Goal: Transaction & Acquisition: Purchase product/service

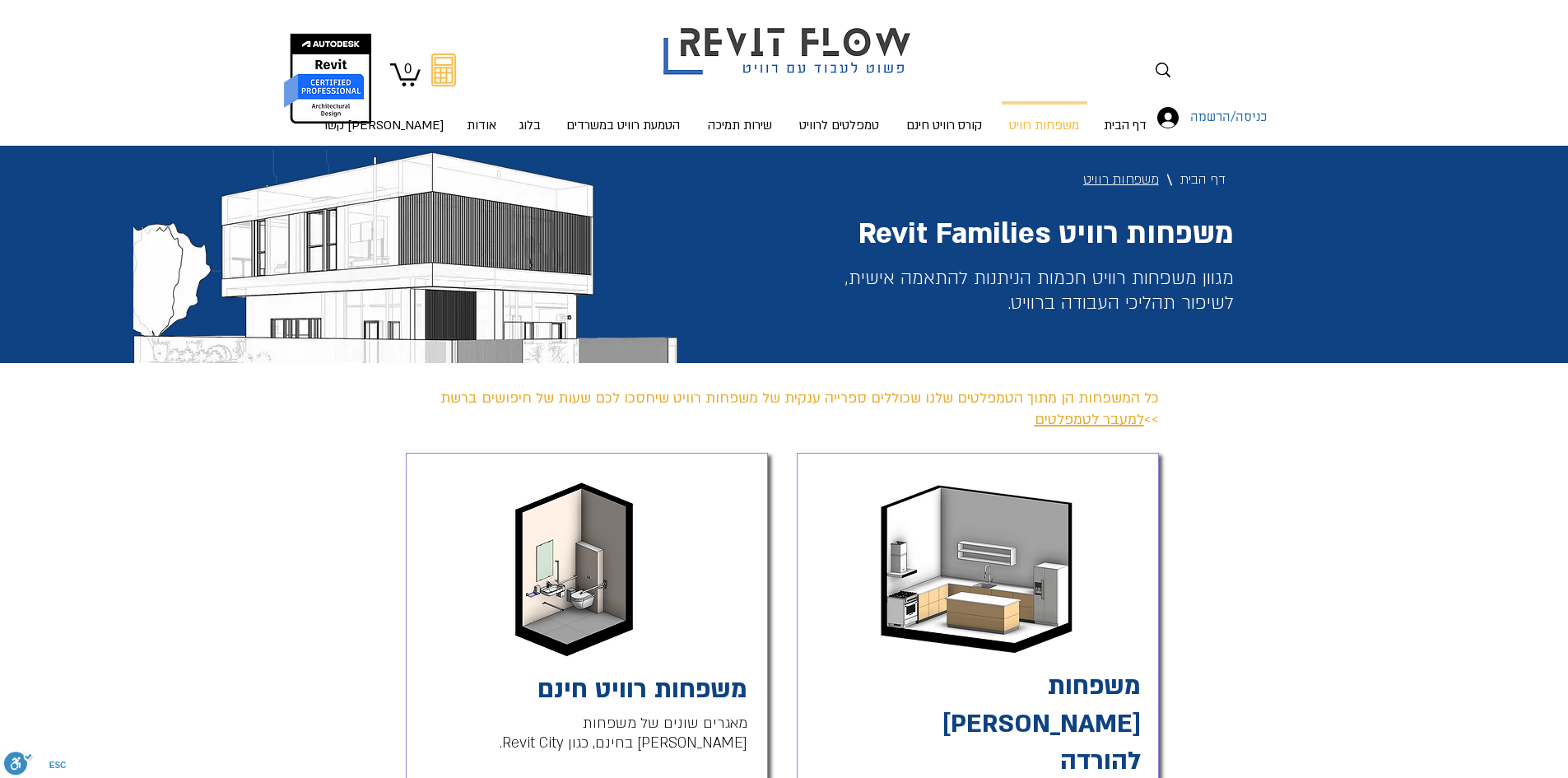
click at [597, 602] on img "main content" at bounding box center [574, 570] width 141 height 181
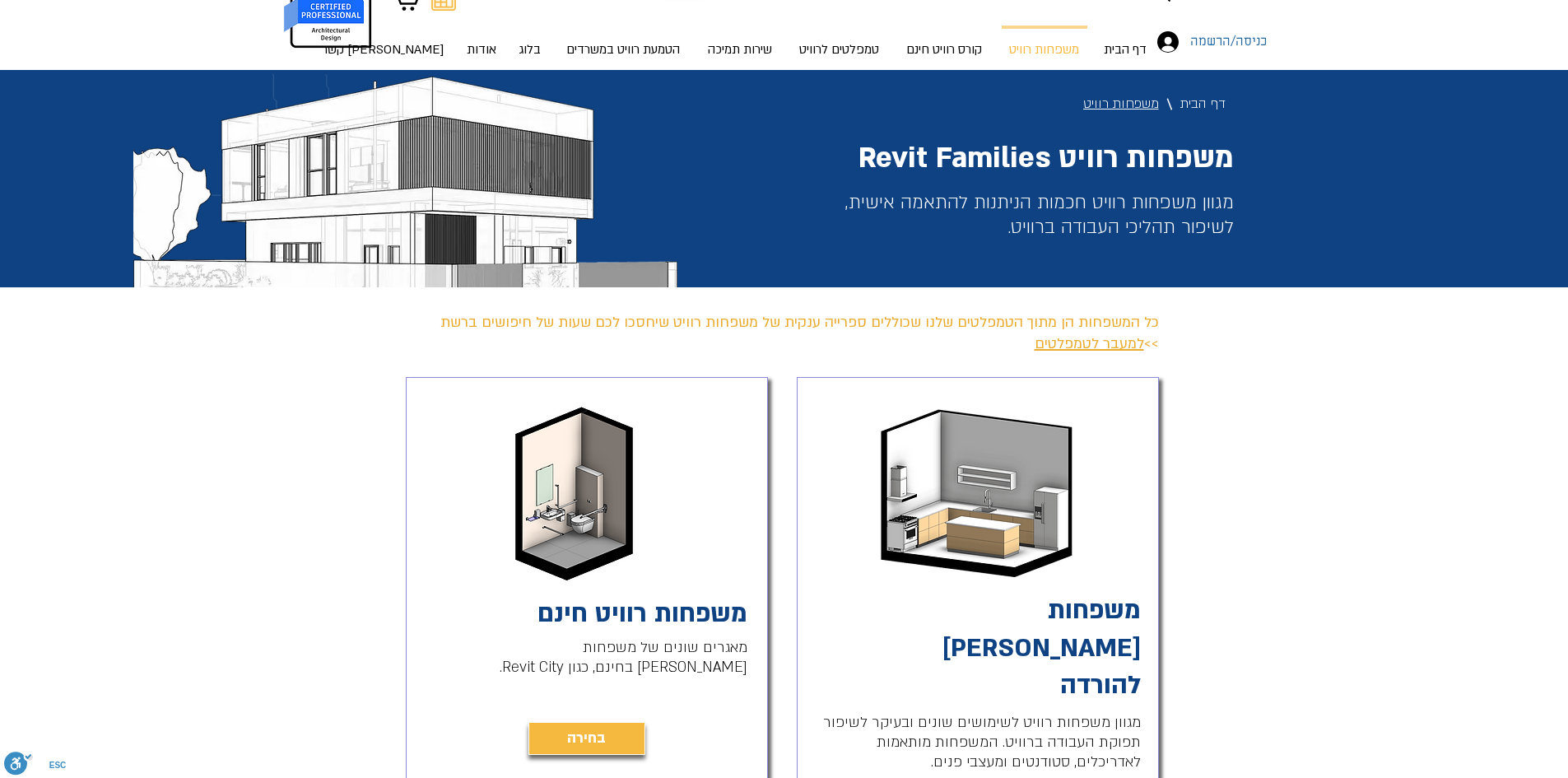
scroll to position [165, 0]
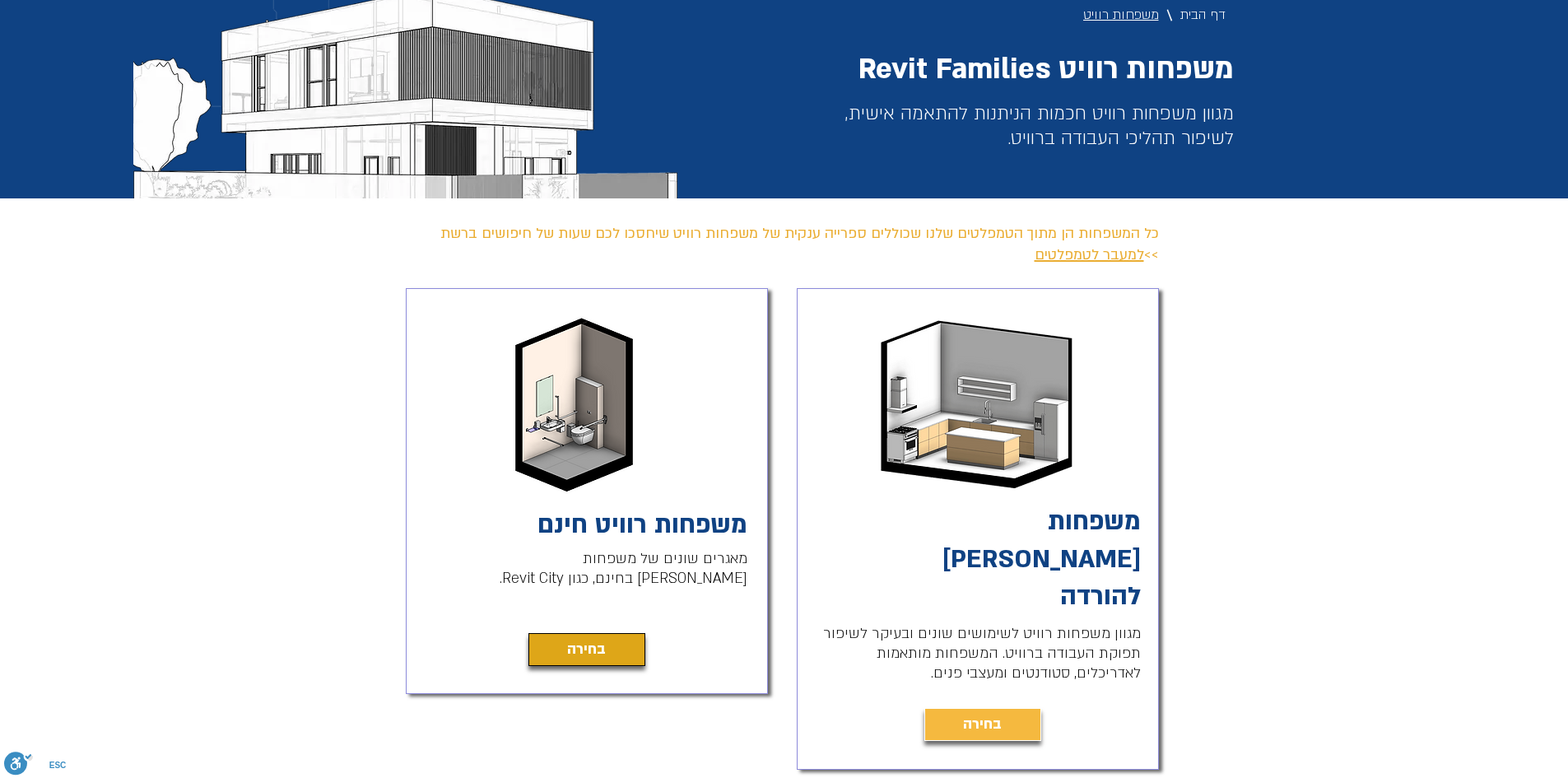
click at [619, 644] on link "בחירה" at bounding box center [587, 649] width 117 height 33
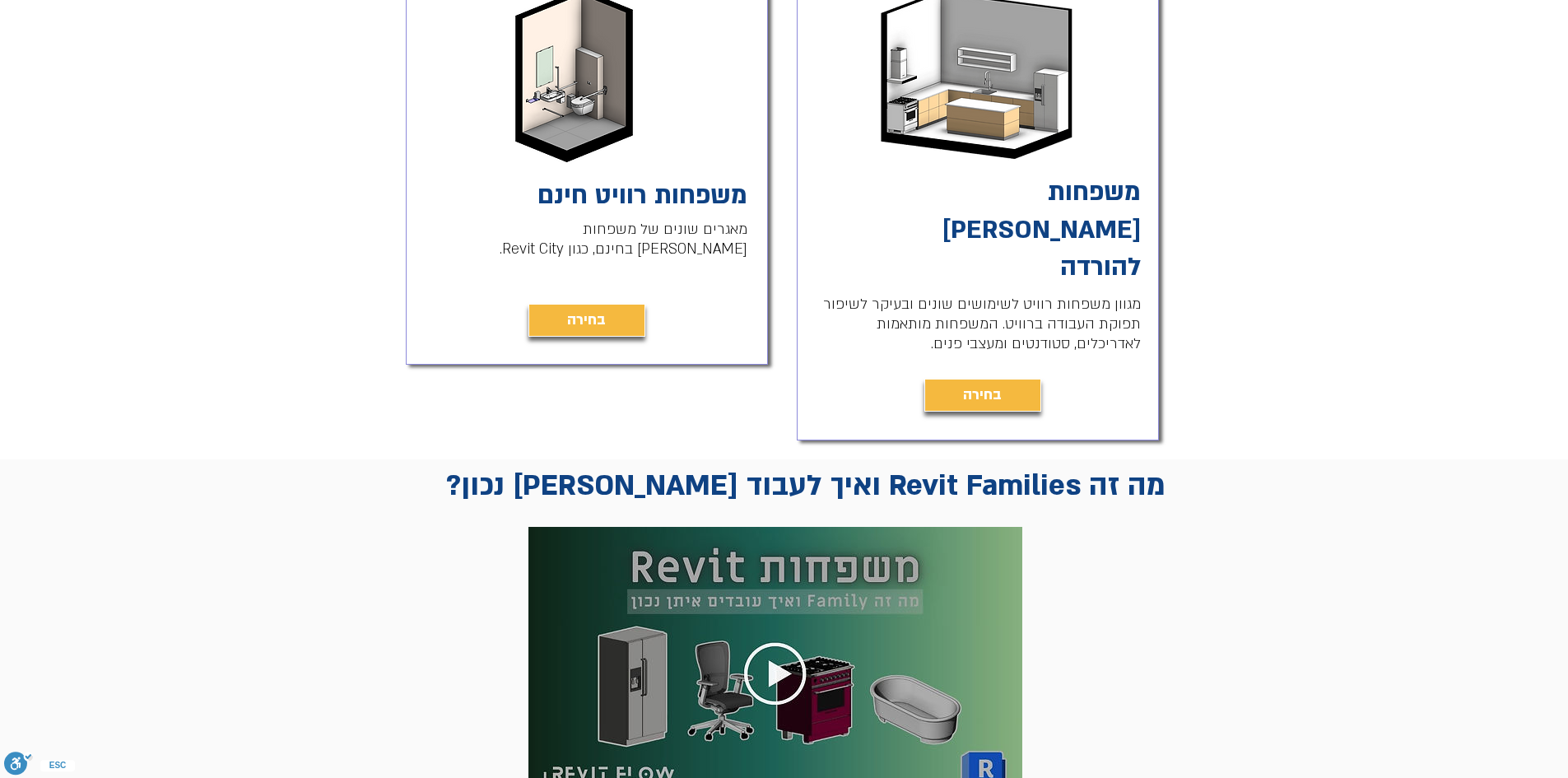
scroll to position [411, 0]
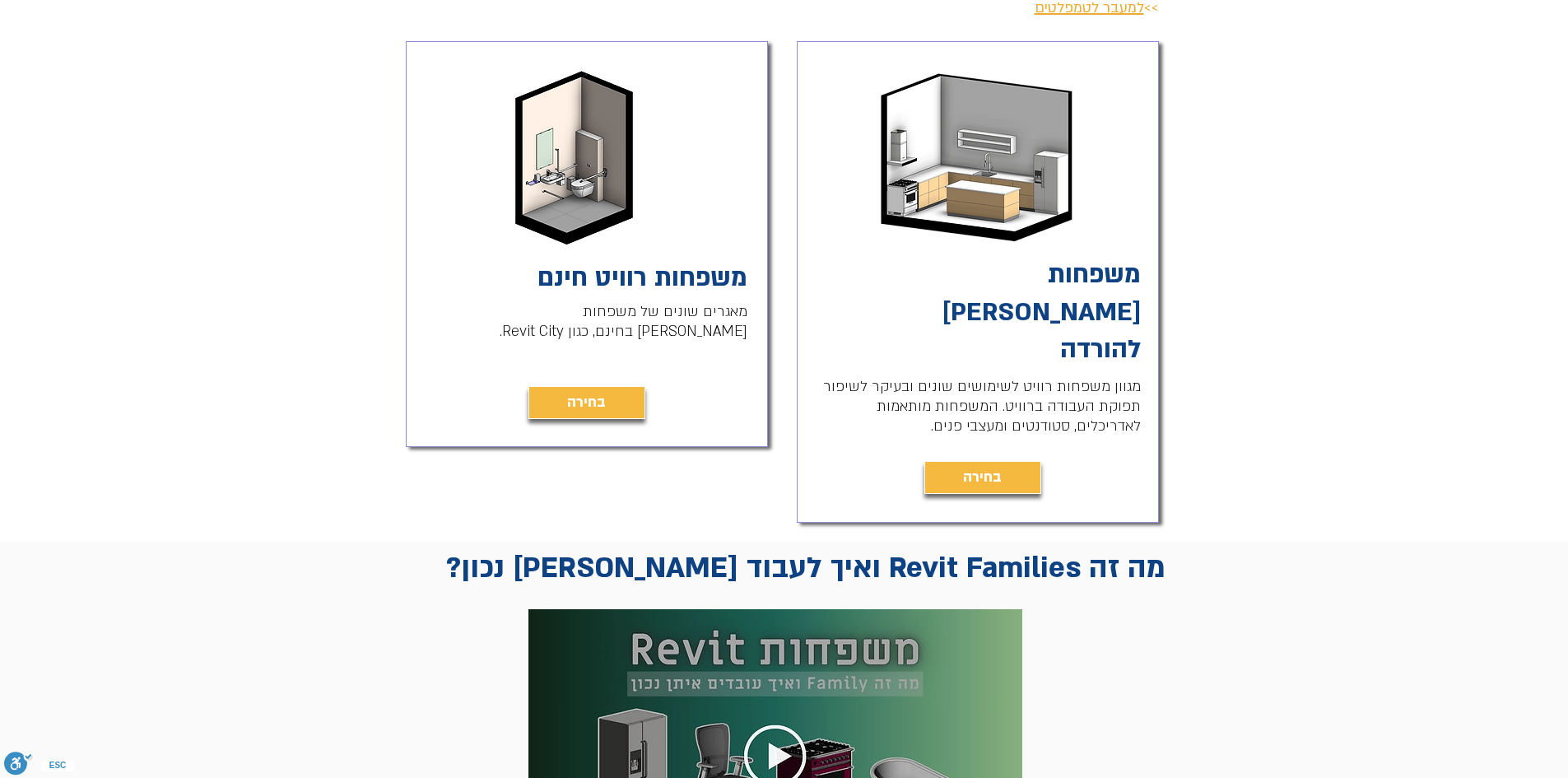
click at [1011, 272] on link "משפחות [PERSON_NAME] להורדה" at bounding box center [1042, 312] width 198 height 109
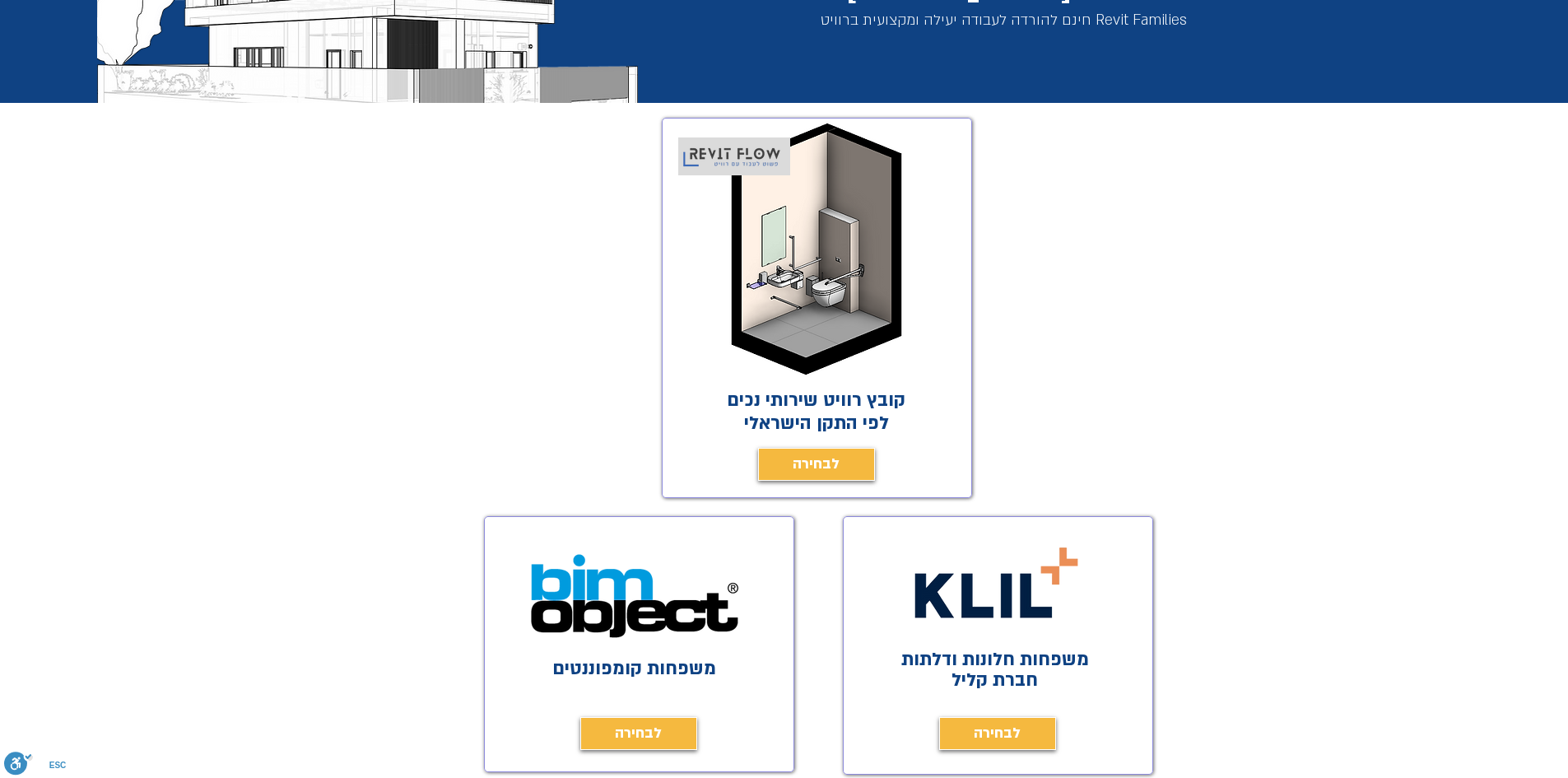
scroll to position [329, 0]
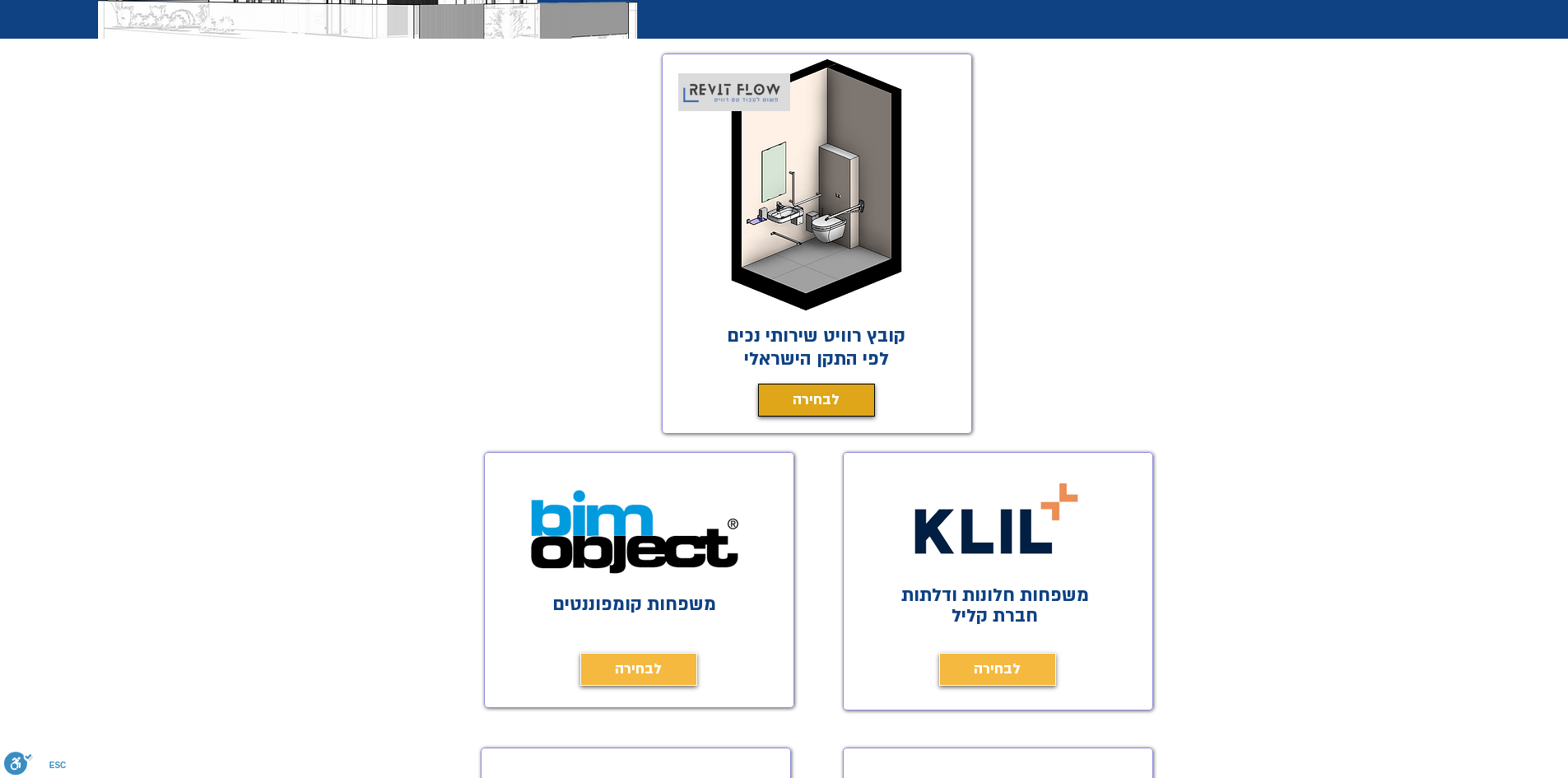
click at [848, 406] on link "לבחירה" at bounding box center [817, 400] width 117 height 33
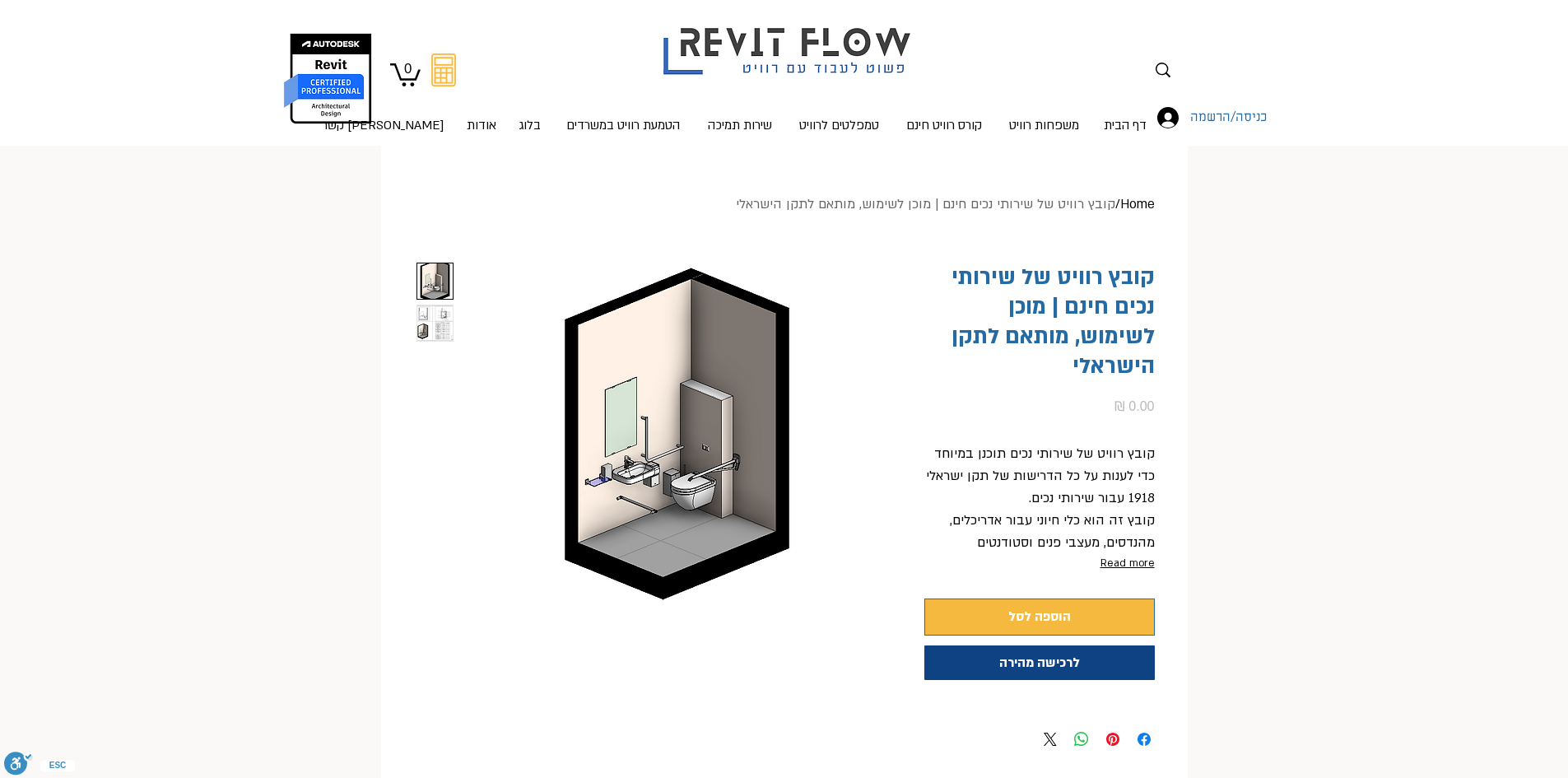
click at [437, 316] on img "2 / 2" at bounding box center [435, 323] width 35 height 35
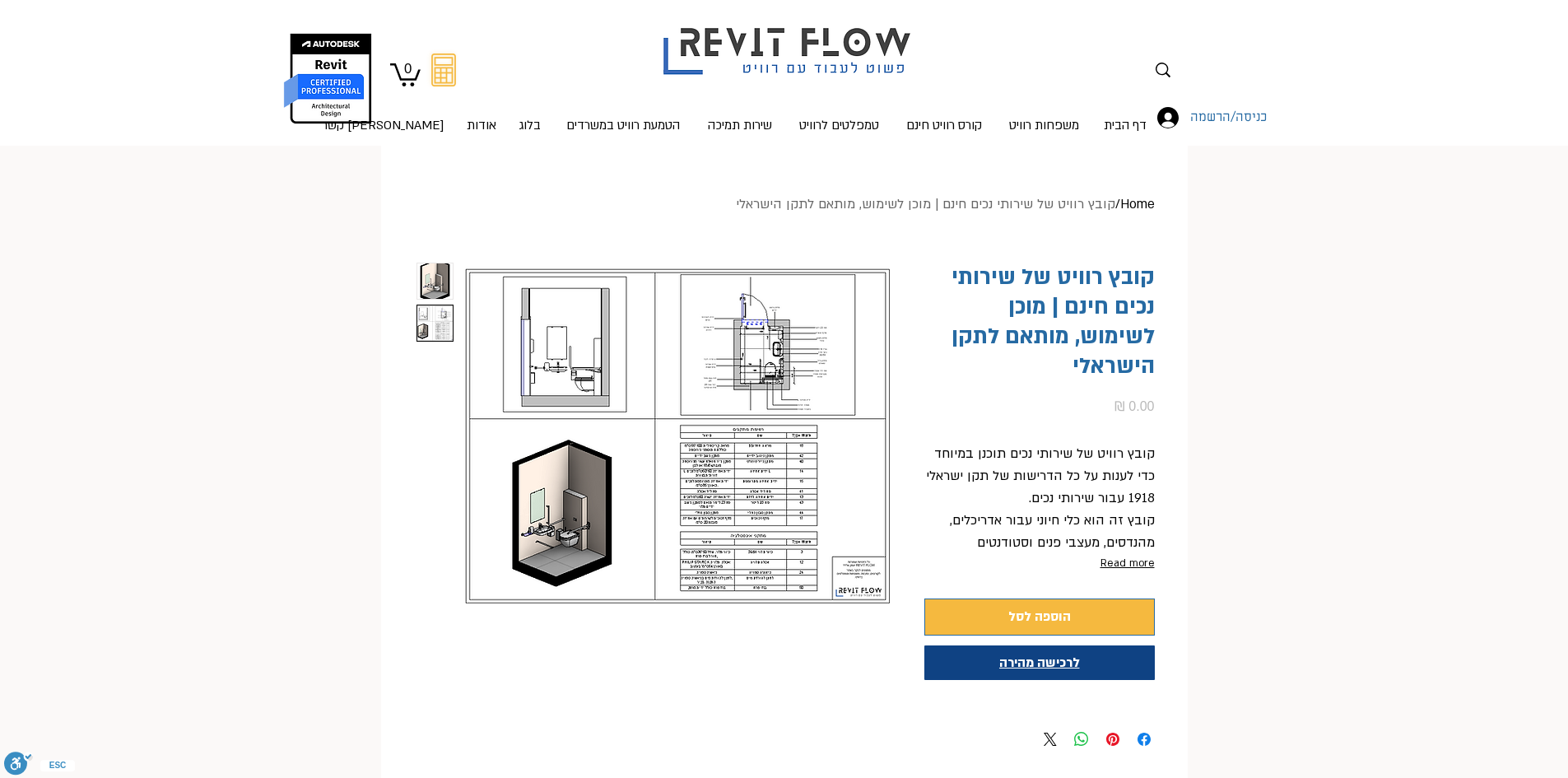
click at [1059, 653] on span "לרכישה מהירה" at bounding box center [1040, 662] width 81 height 18
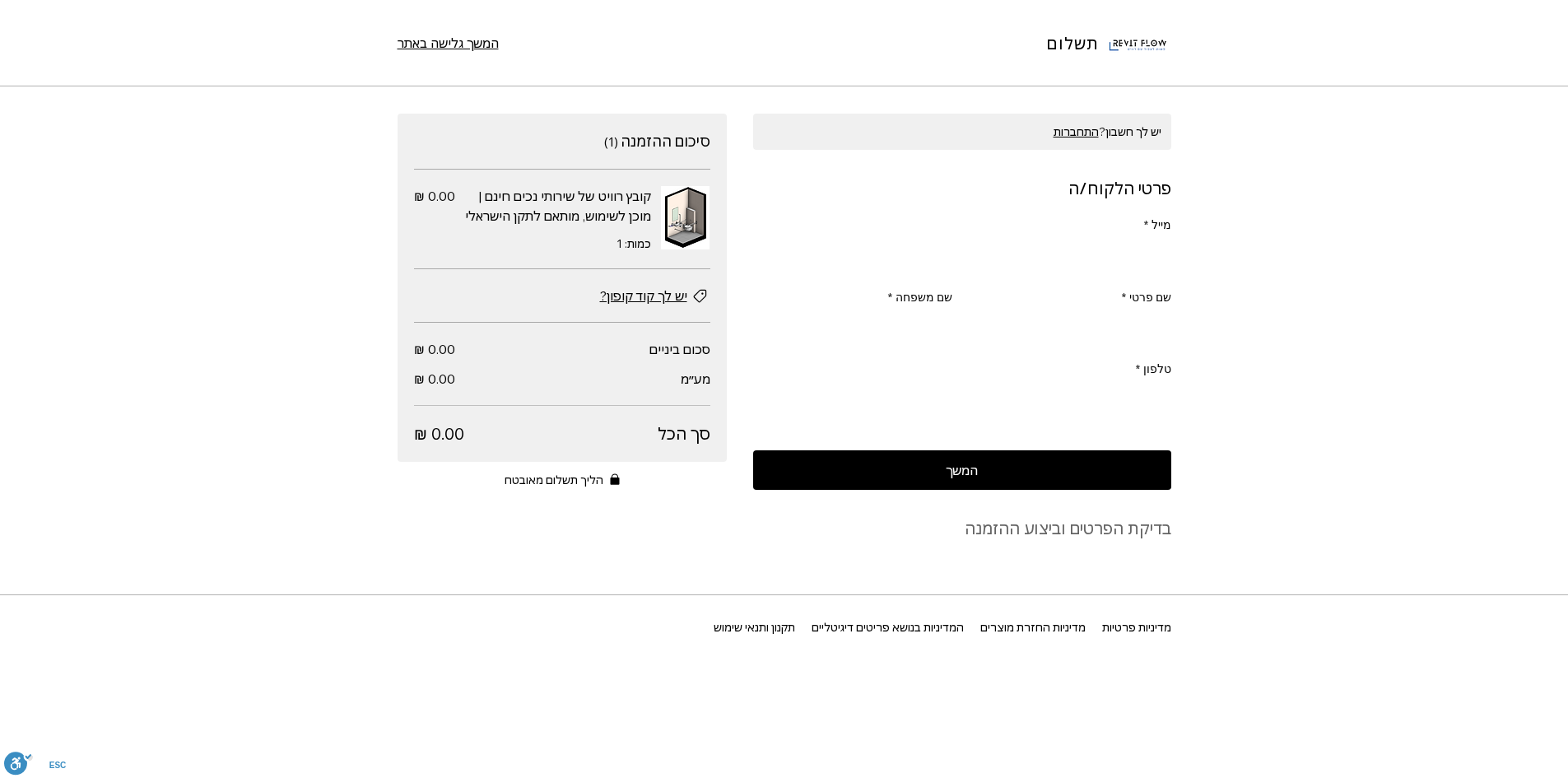
click at [1096, 264] on input "מייל *" at bounding box center [966, 256] width 408 height 33
type input "ר"
type input "[EMAIL_ADDRESS][DOMAIN_NAME]"
click at [1113, 333] on input "שם פרטי *" at bounding box center [1077, 328] width 189 height 33
type input "[PERSON_NAME]"
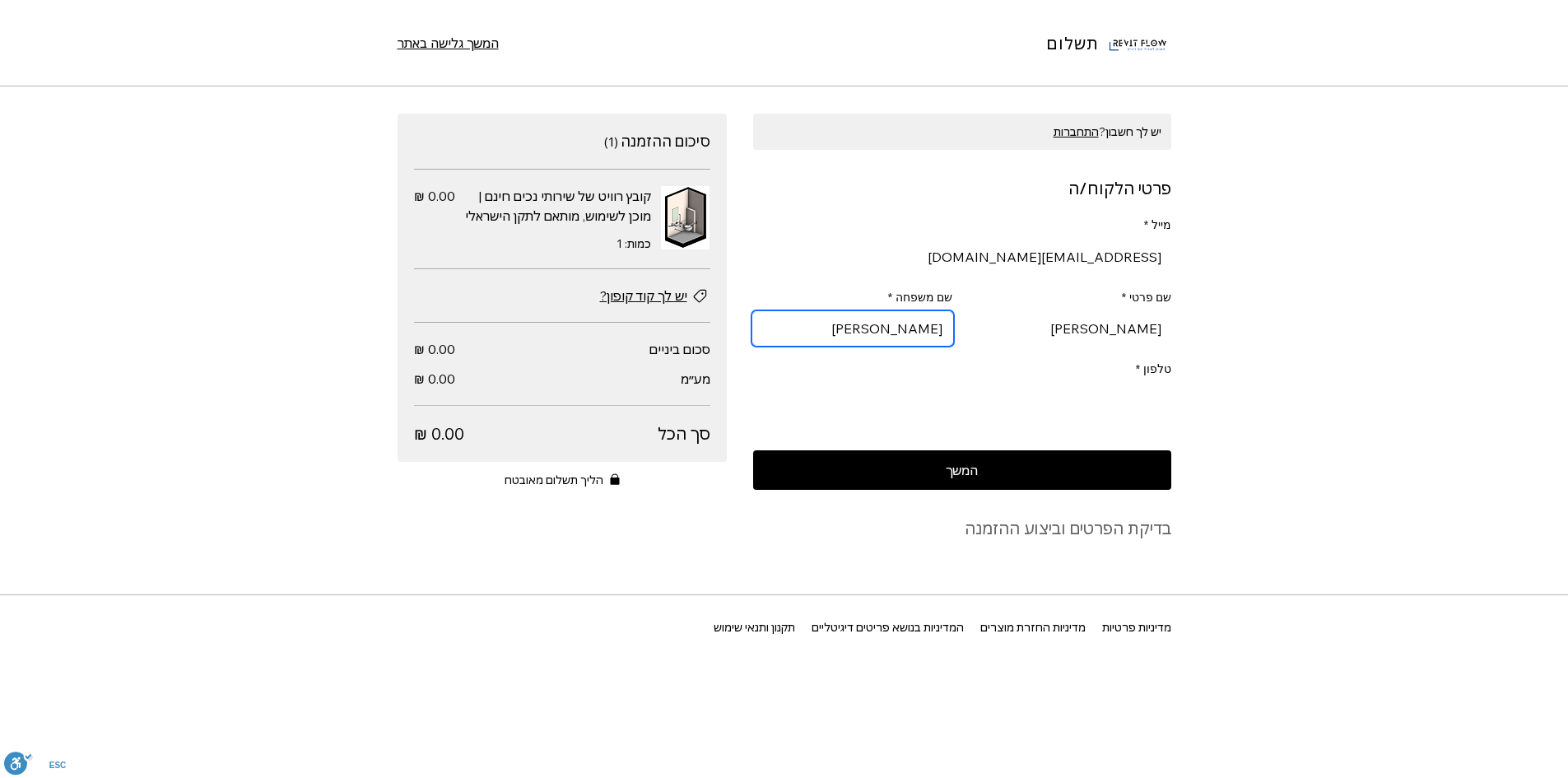
type input "[PERSON_NAME]"
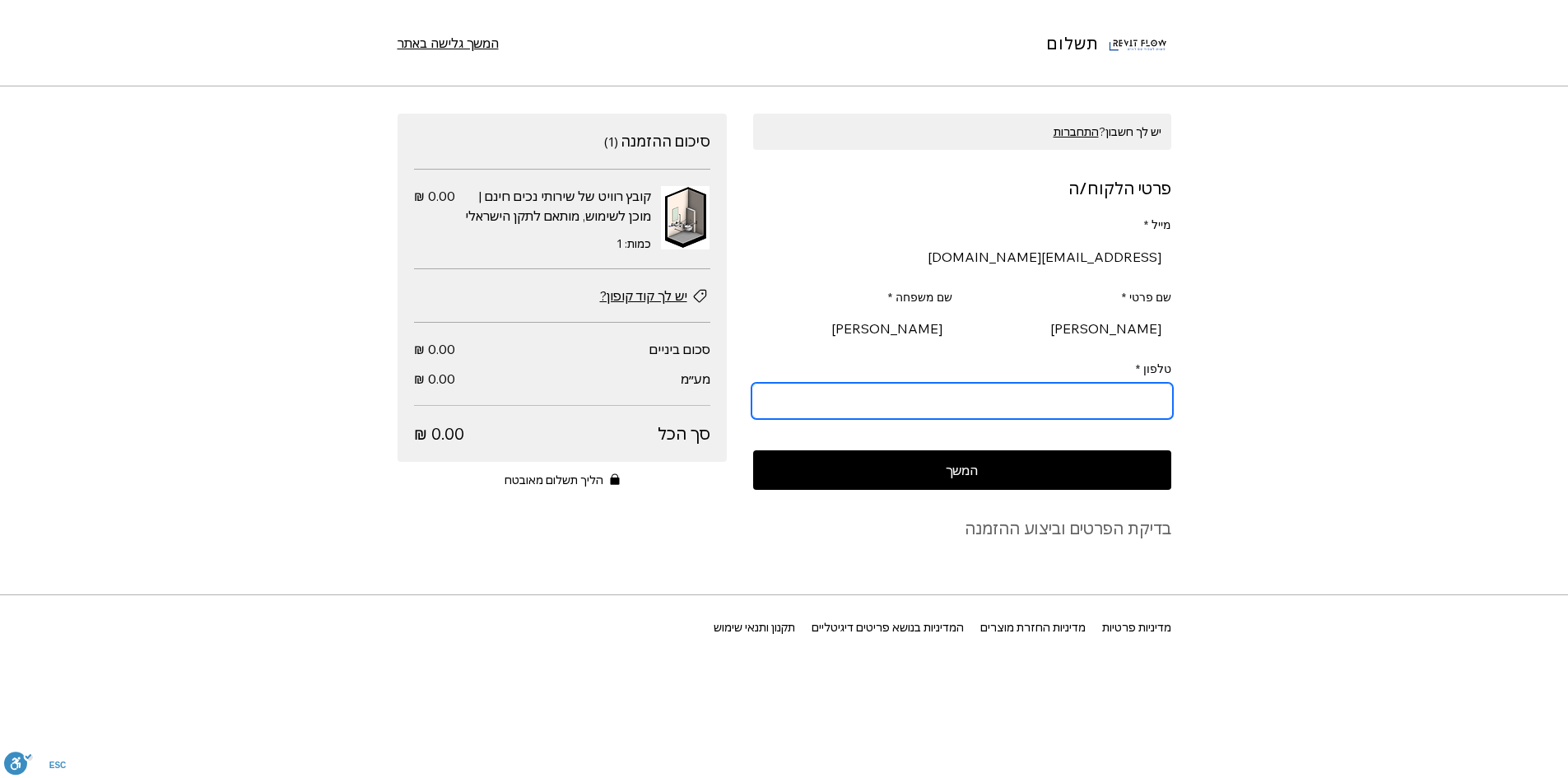
click at [1167, 394] on input "טלפון *" at bounding box center [966, 401] width 408 height 33
type input "0543002324"
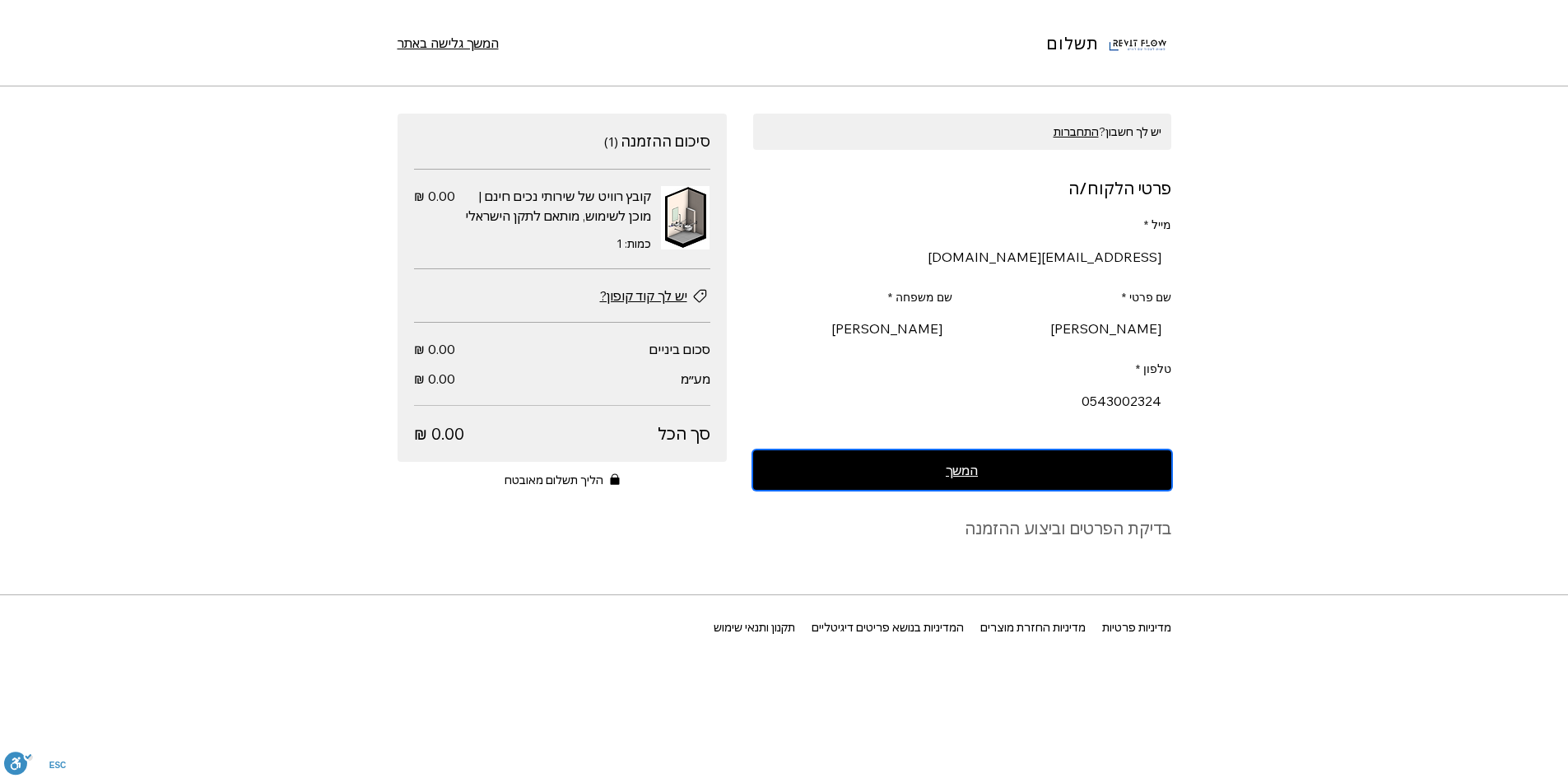
click at [953, 477] on span "המשך" at bounding box center [962, 470] width 32 height 13
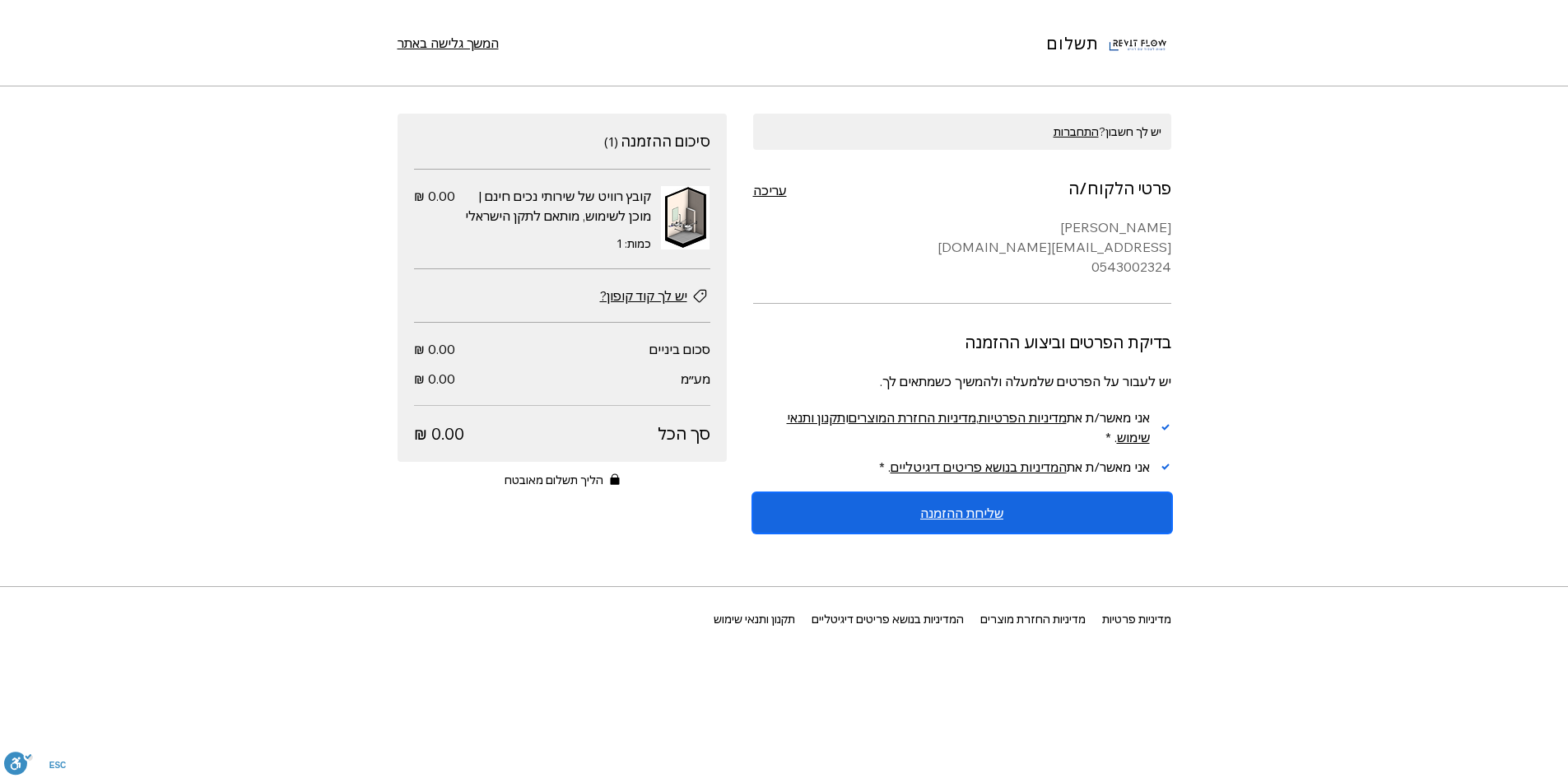
click at [976, 514] on span "שליחת ההזמנה" at bounding box center [962, 513] width 83 height 13
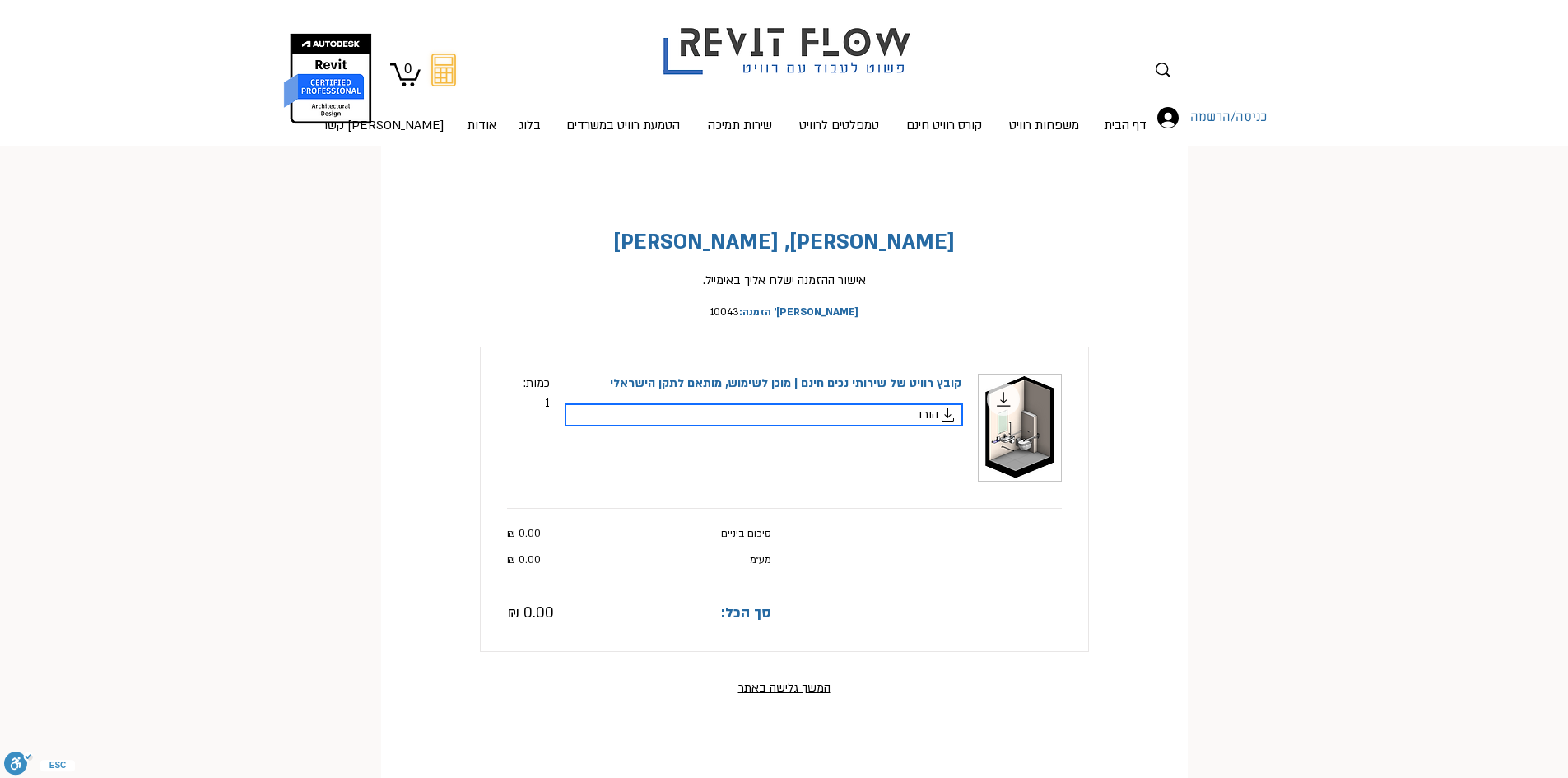
click at [944, 414] on icon "main content" at bounding box center [949, 415] width 20 height 20
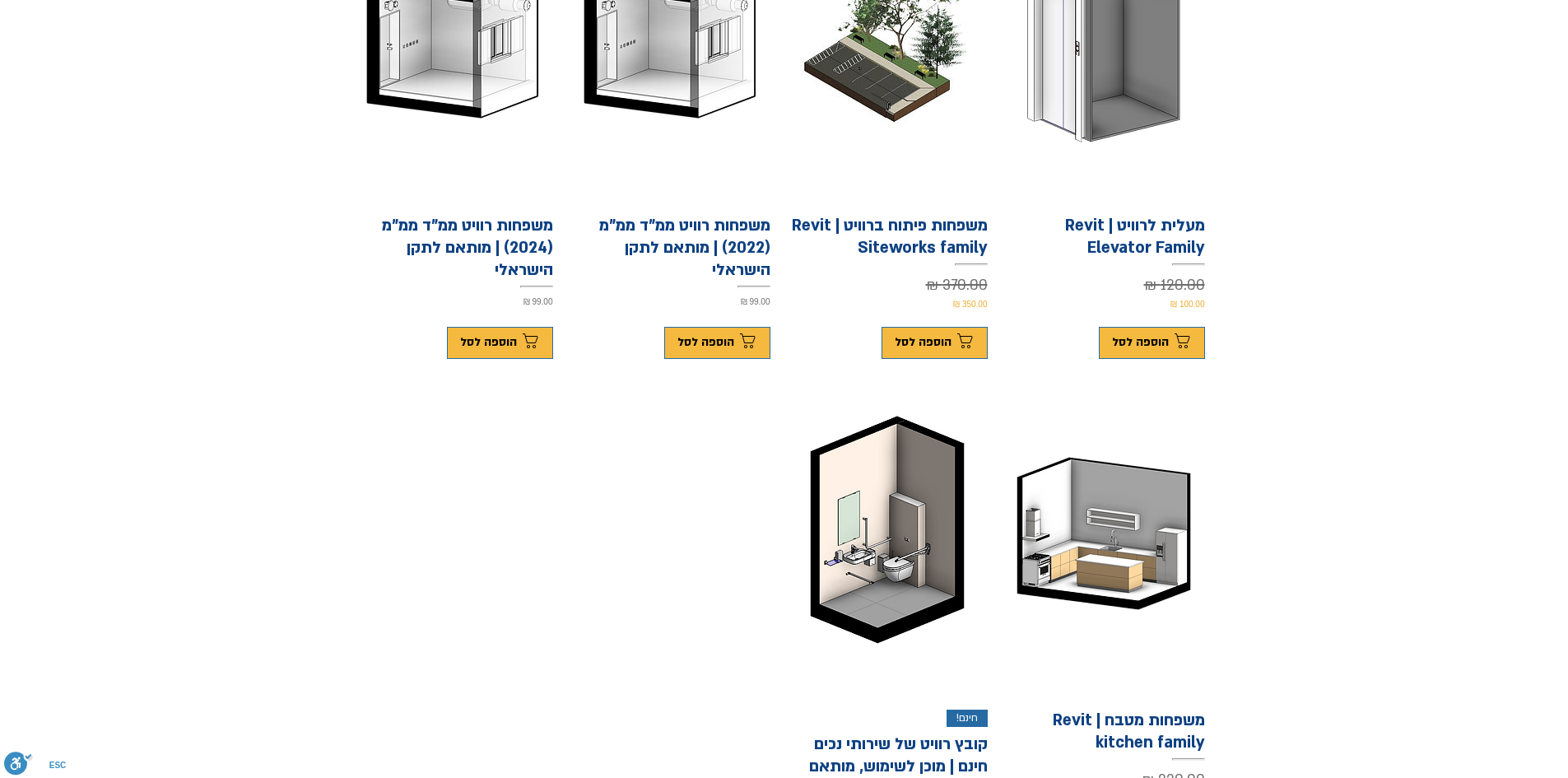
scroll to position [576, 0]
